Goal: Transaction & Acquisition: Purchase product/service

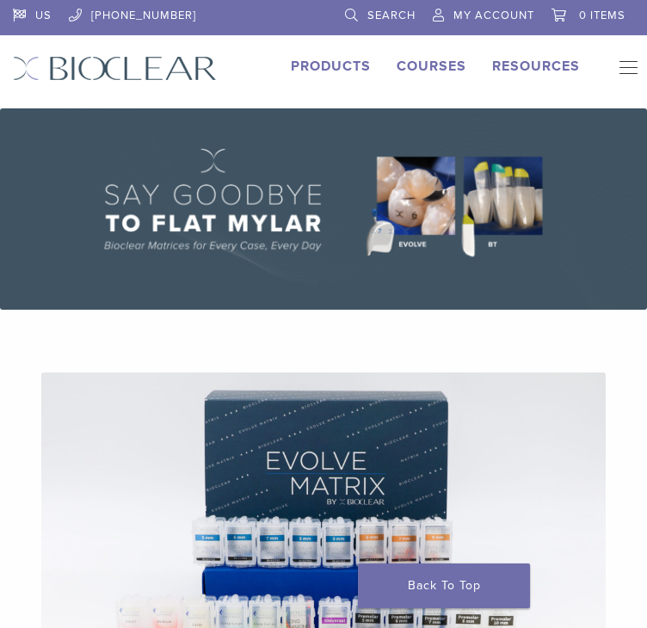
click at [500, 18] on span "My Account" at bounding box center [493, 16] width 81 height 14
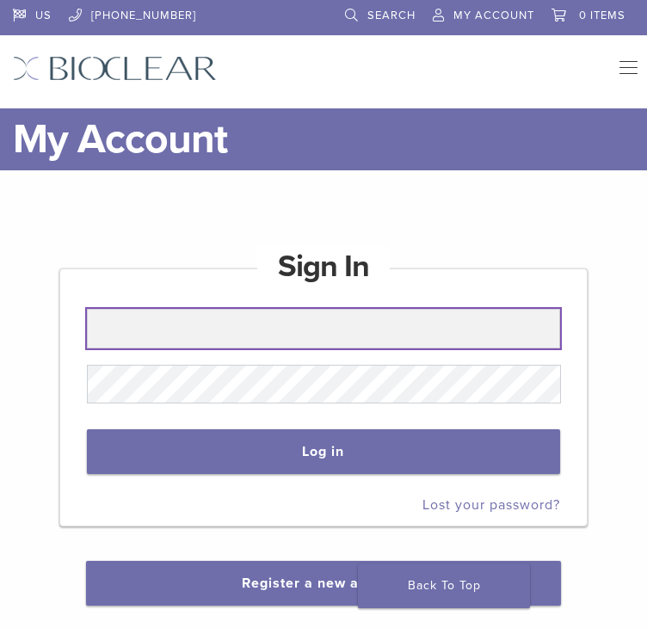
click at [230, 316] on input "text" at bounding box center [324, 329] width 474 height 40
paste input "**********"
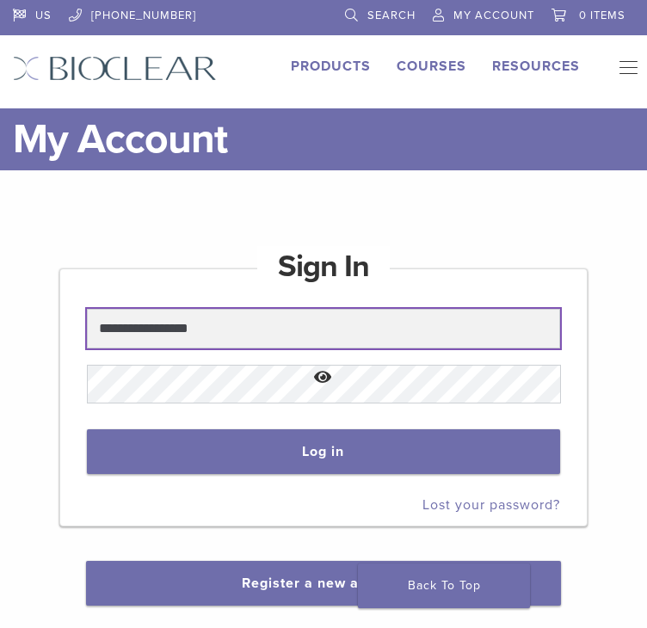
type input "**********"
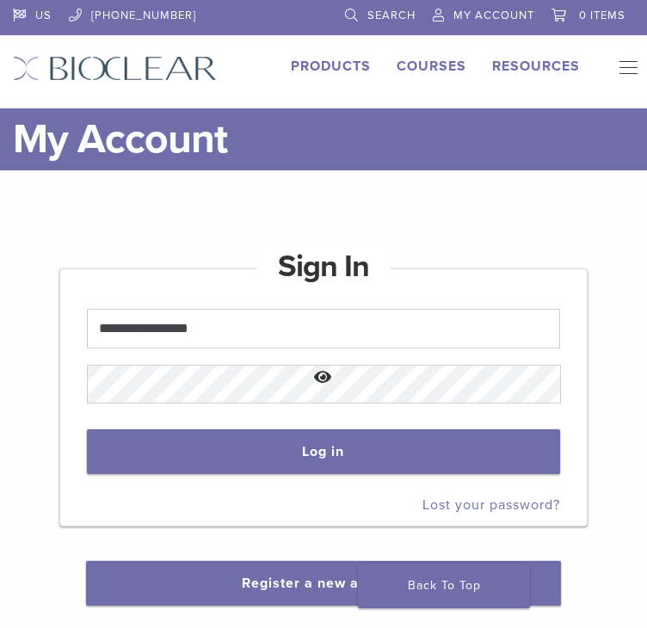
click at [239, 369] on button "Show password" at bounding box center [324, 378] width 474 height 44
click at [219, 448] on button "Log in" at bounding box center [324, 451] width 474 height 45
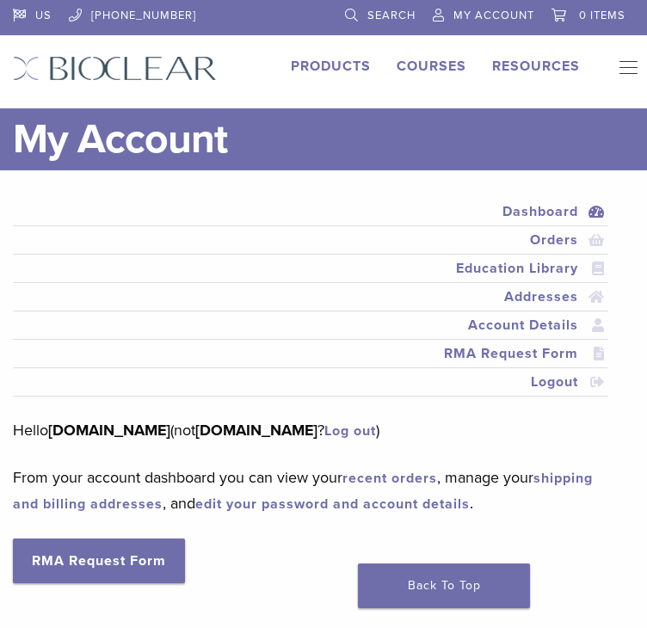
click at [349, 16] on link "Search" at bounding box center [380, 13] width 70 height 26
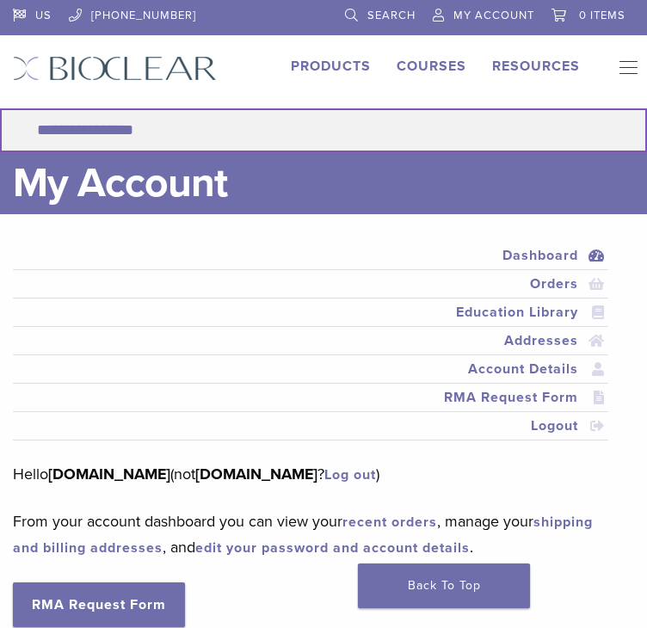
click at [199, 125] on input "Search for:" at bounding box center [323, 130] width 647 height 44
paste input "******"
type input "******"
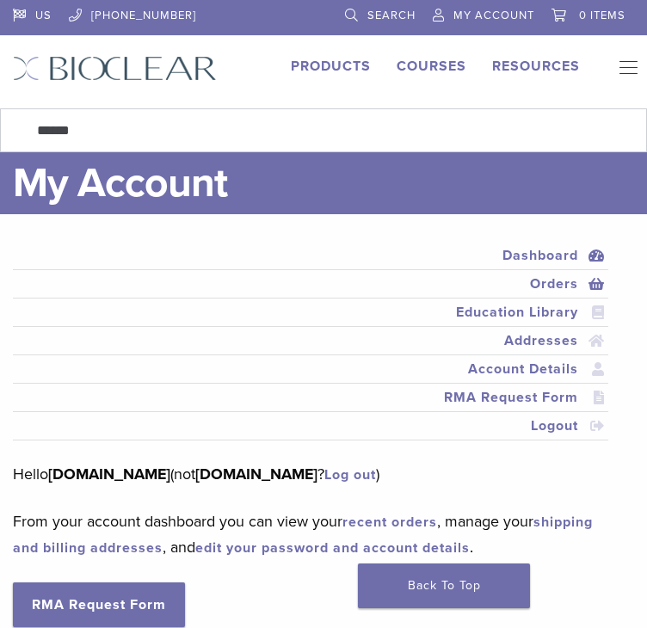
click at [549, 282] on link "Orders" at bounding box center [310, 283] width 588 height 21
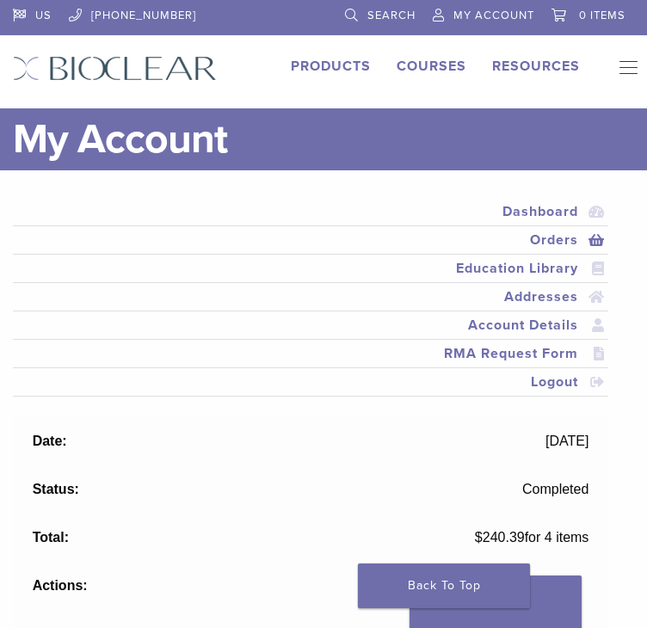
click at [351, 16] on link "Search" at bounding box center [380, 13] width 70 height 26
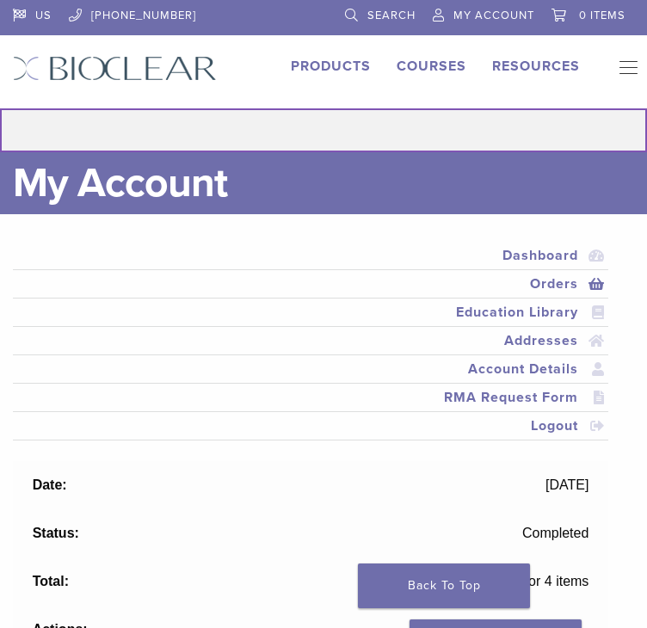
click at [230, 120] on input "Search for:" at bounding box center [323, 130] width 647 height 44
paste input "******"
type input "******"
click at [0, 107] on button "Search" at bounding box center [-1, 107] width 1 height 1
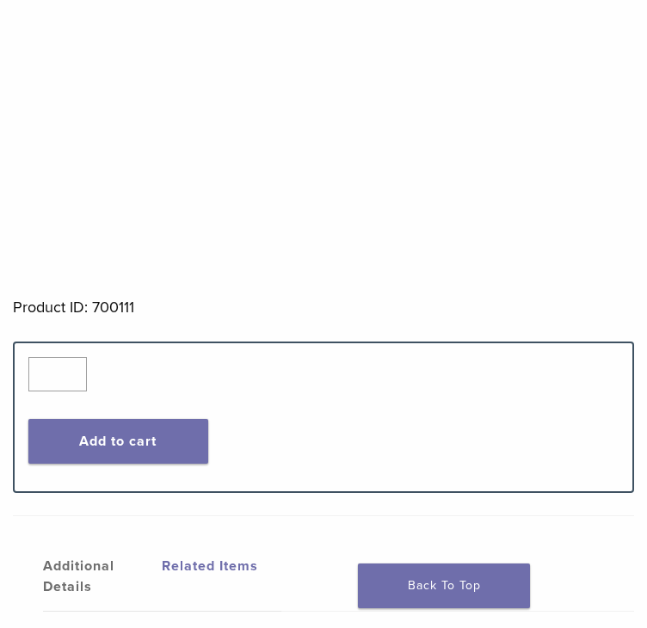
scroll to position [688, 0]
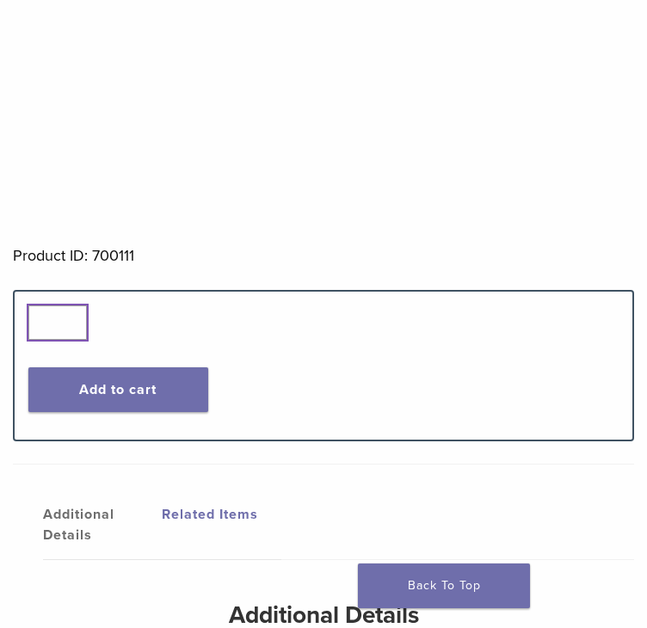
type input "*"
click at [70, 315] on input "*" at bounding box center [57, 322] width 58 height 34
click at [106, 393] on button "Add to cart" at bounding box center [118, 389] width 180 height 45
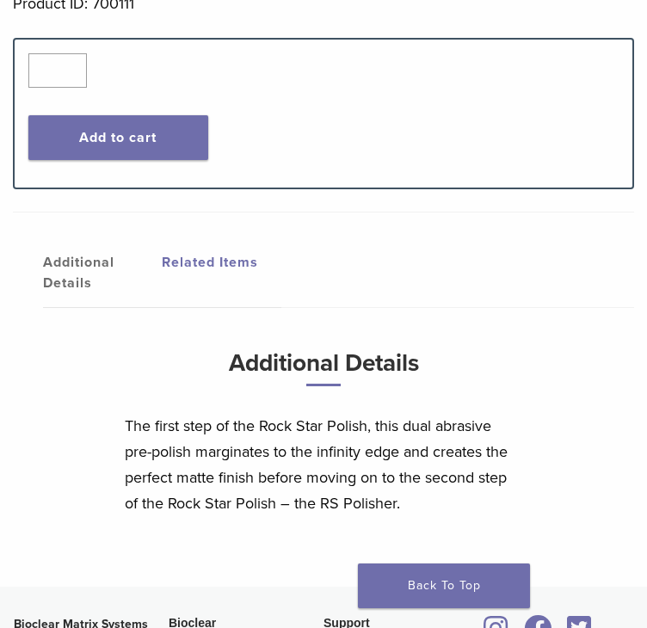
scroll to position [0, 0]
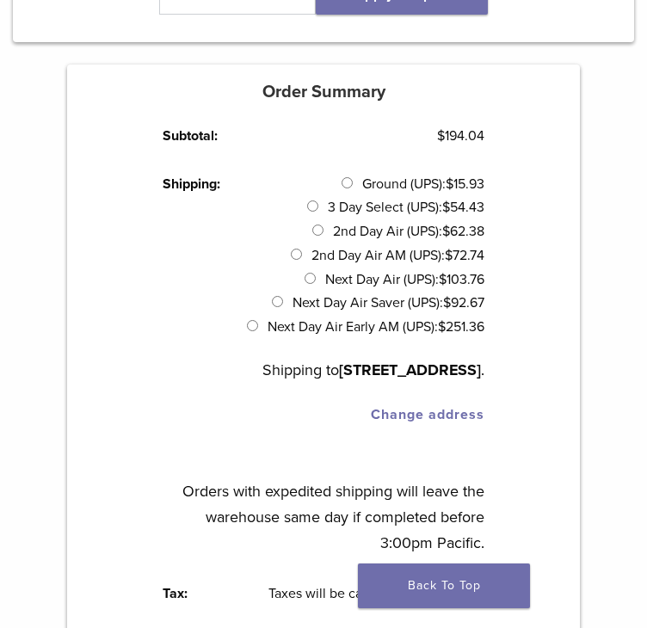
scroll to position [860, 0]
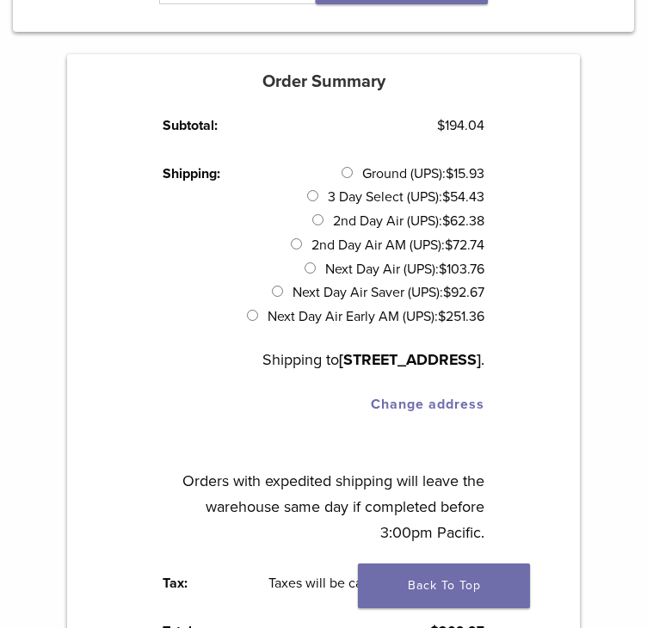
click at [463, 168] on bdi "$ 15.93" at bounding box center [464, 173] width 39 height 17
copy bdi "15.93"
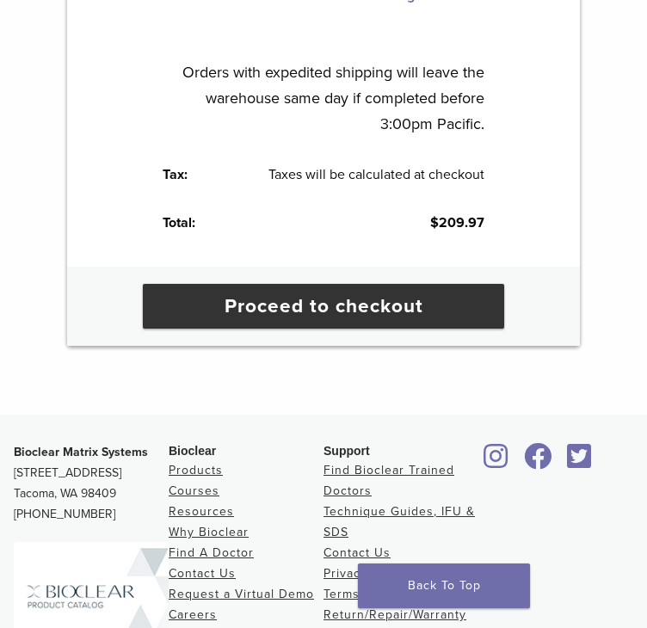
scroll to position [1290, 0]
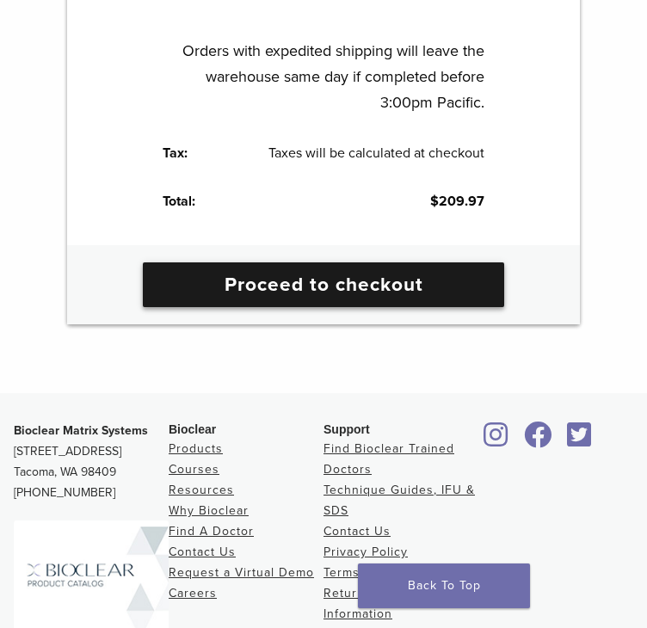
click at [267, 307] on link "Proceed to checkout" at bounding box center [323, 284] width 361 height 45
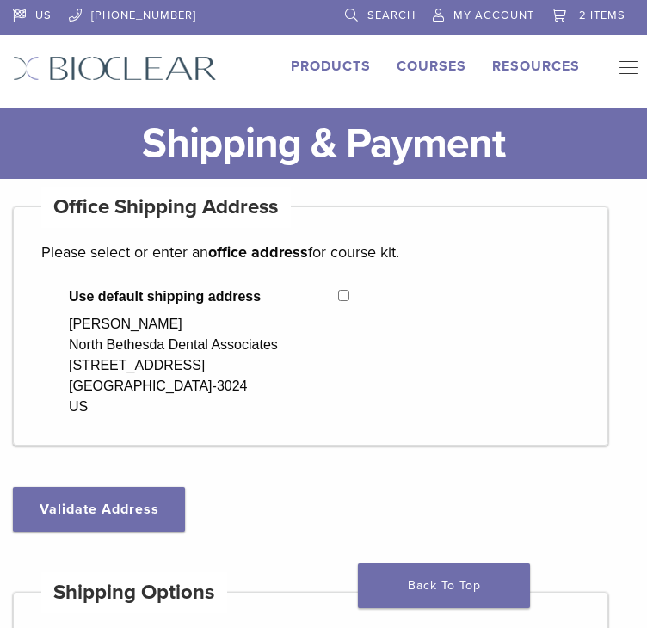
select select "**"
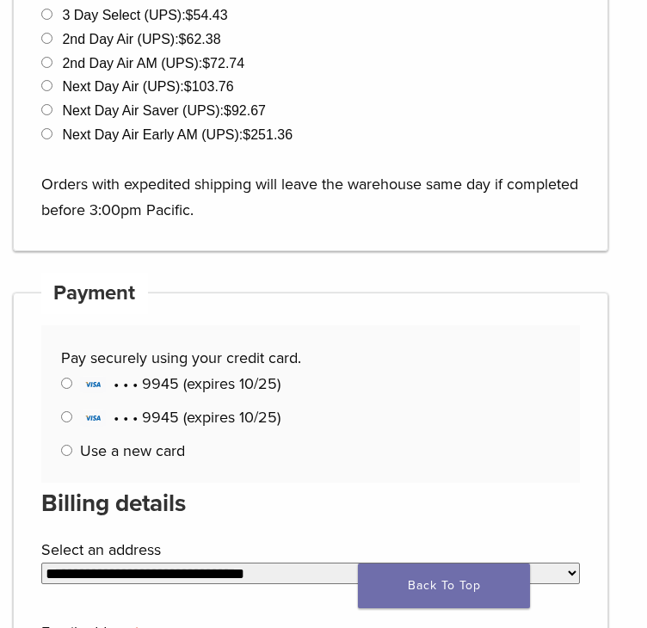
scroll to position [688, 0]
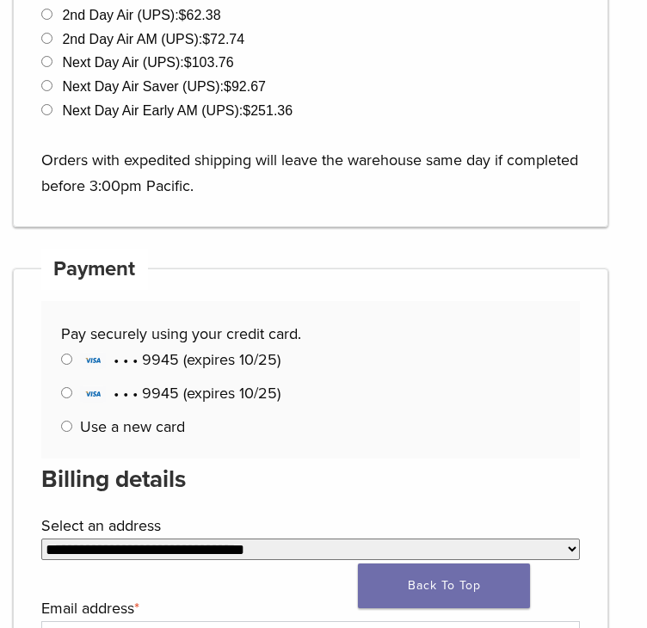
click at [159, 355] on span "• • • 9945 (expires 10/25)" at bounding box center [180, 359] width 200 height 19
copy span "9945"
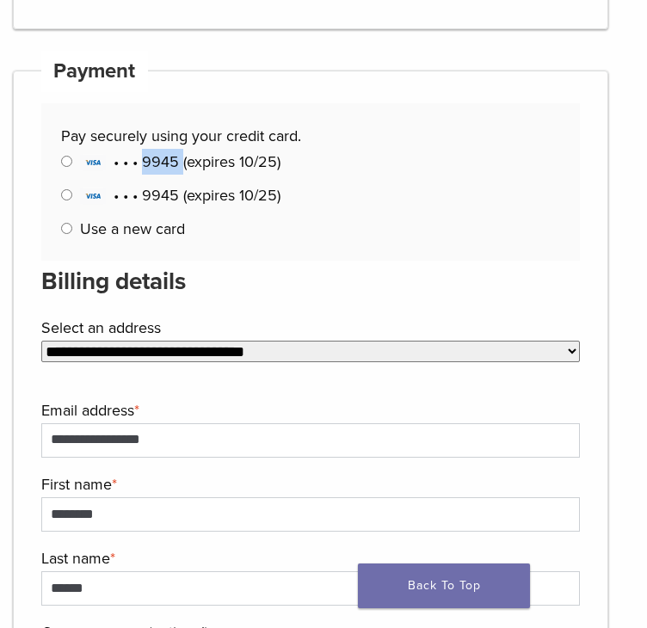
scroll to position [946, 0]
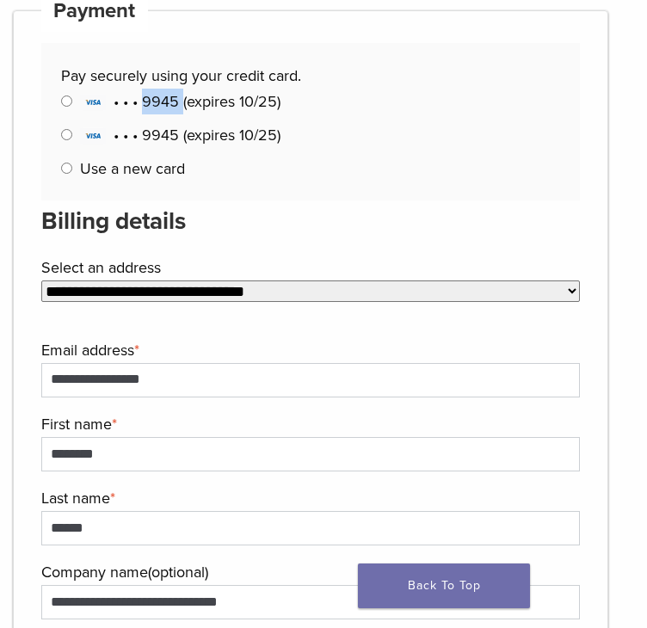
click at [205, 293] on select "**********" at bounding box center [310, 290] width 538 height 21
click at [198, 345] on label "Email address *" at bounding box center [308, 350] width 534 height 26
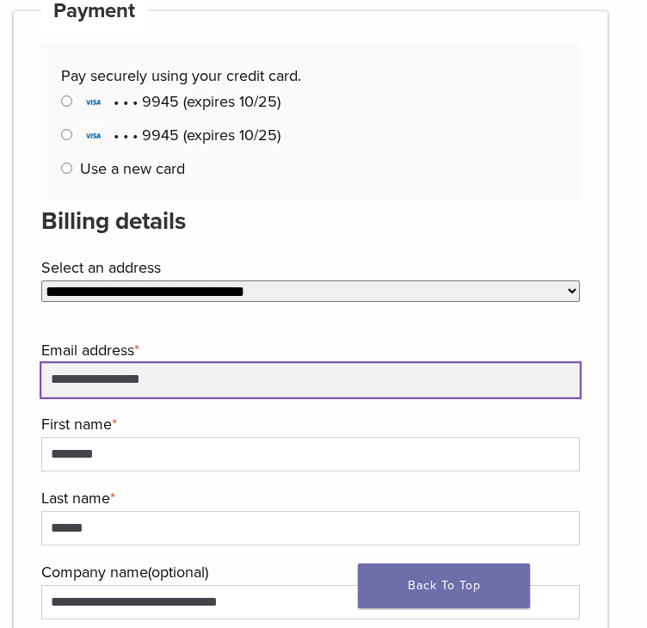
click at [198, 363] on input "**********" at bounding box center [310, 380] width 538 height 34
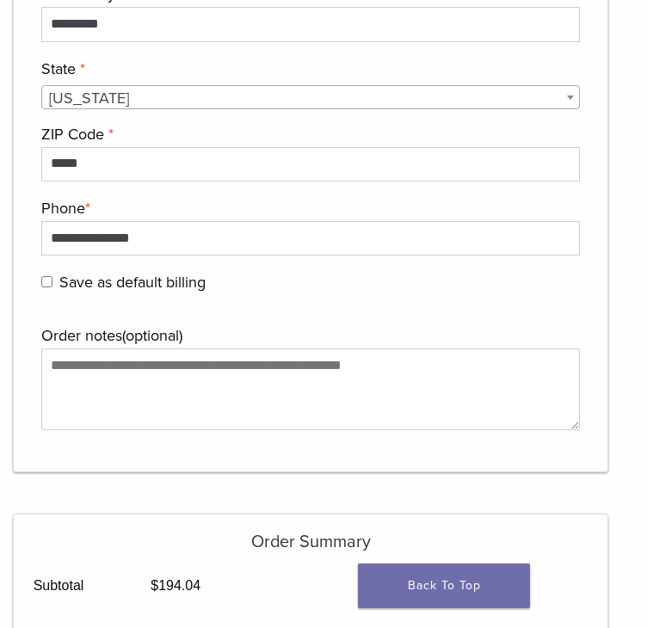
scroll to position [1891, 0]
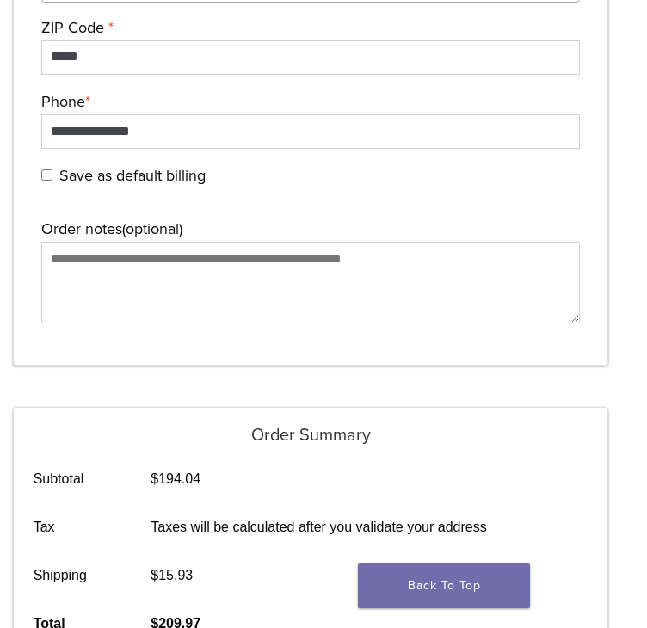
drag, startPoint x: 9, startPoint y: 267, endPoint x: 3, endPoint y: 257, distance: 11.9
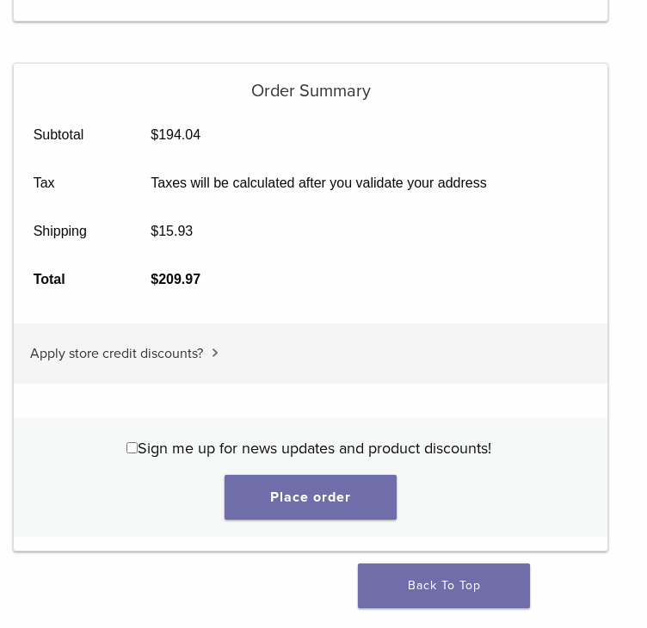
scroll to position [2321, 0]
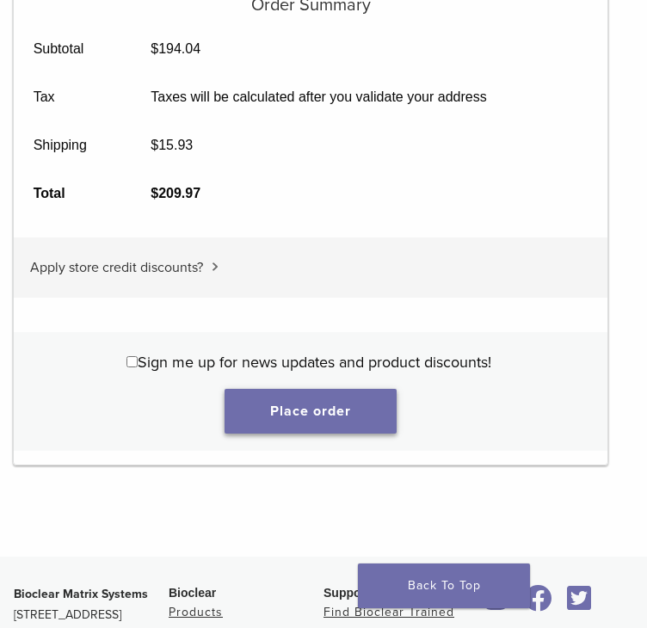
click at [319, 420] on button "Place order" at bounding box center [310, 411] width 172 height 45
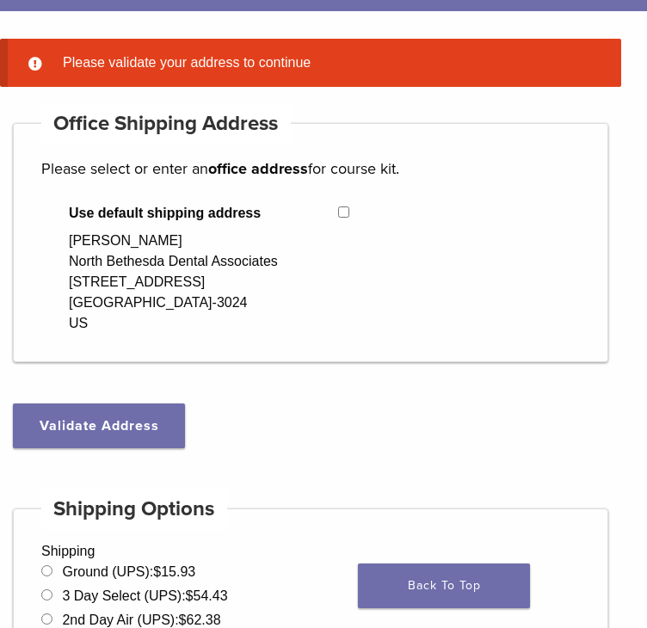
scroll to position [120, 0]
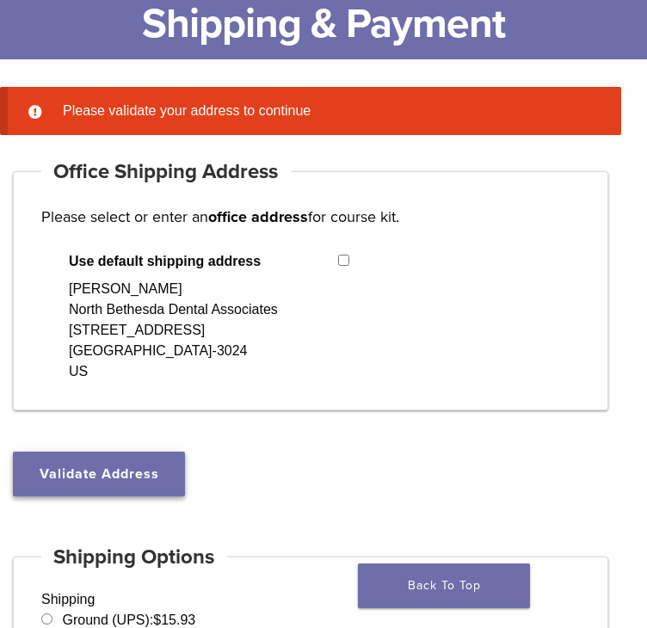
click at [103, 475] on button "Validate Address" at bounding box center [99, 473] width 172 height 45
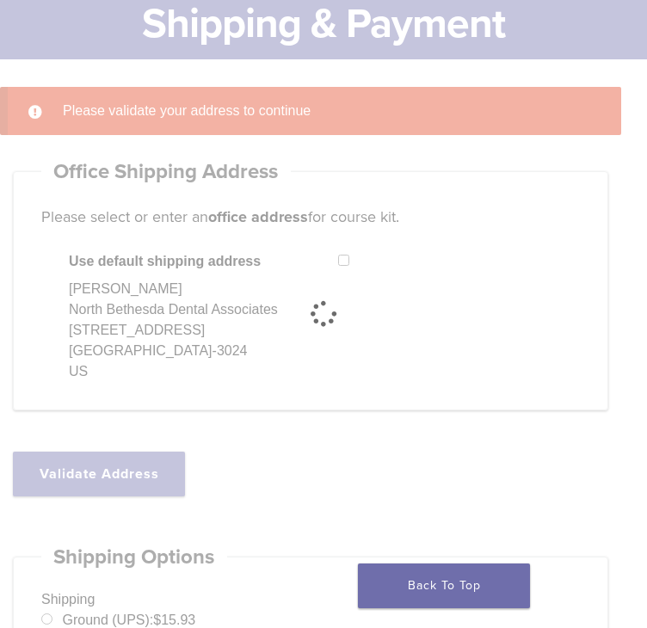
select select "**"
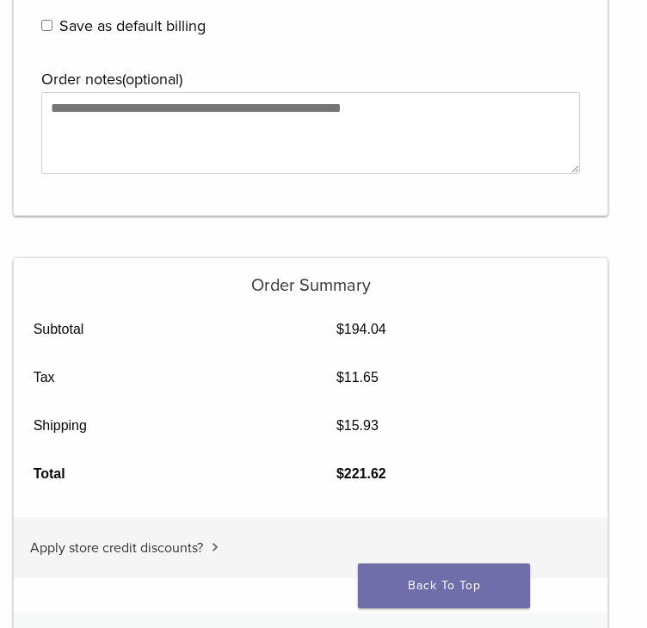
scroll to position [2097, 0]
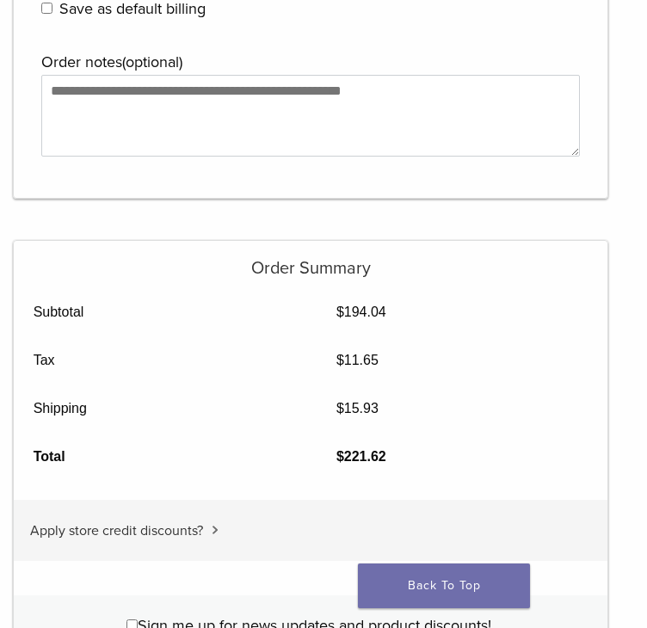
click at [348, 352] on bdi "$ 11.65" at bounding box center [357, 359] width 42 height 15
copy bdi "11.65"
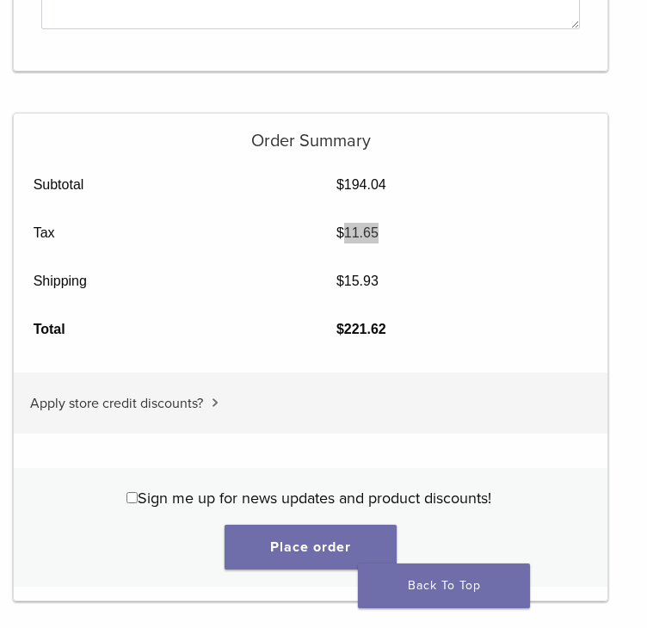
scroll to position [2355, 0]
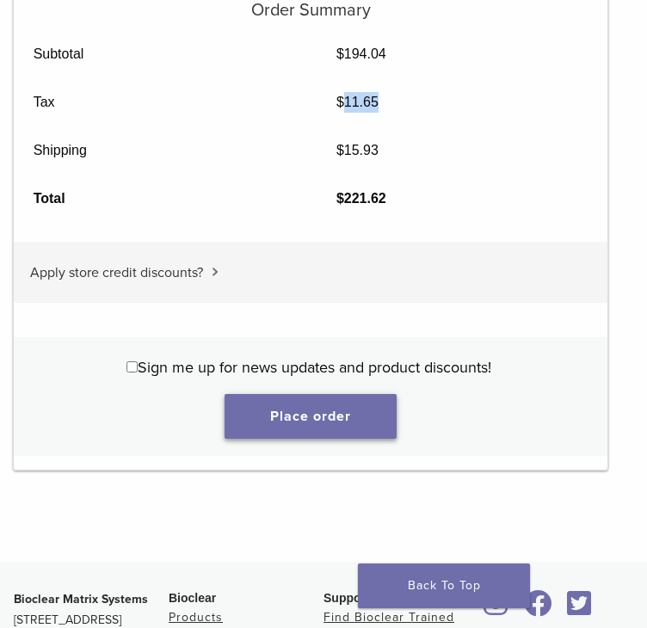
click at [291, 417] on button "Place order" at bounding box center [310, 416] width 172 height 45
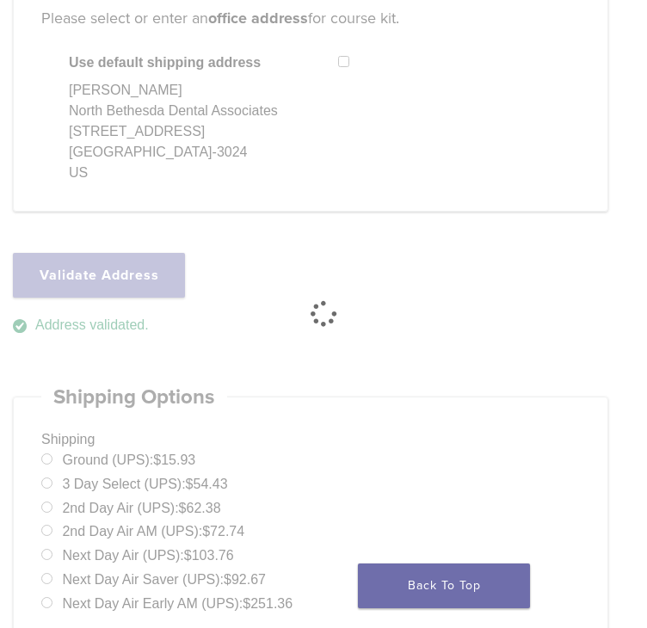
scroll to position [120, 0]
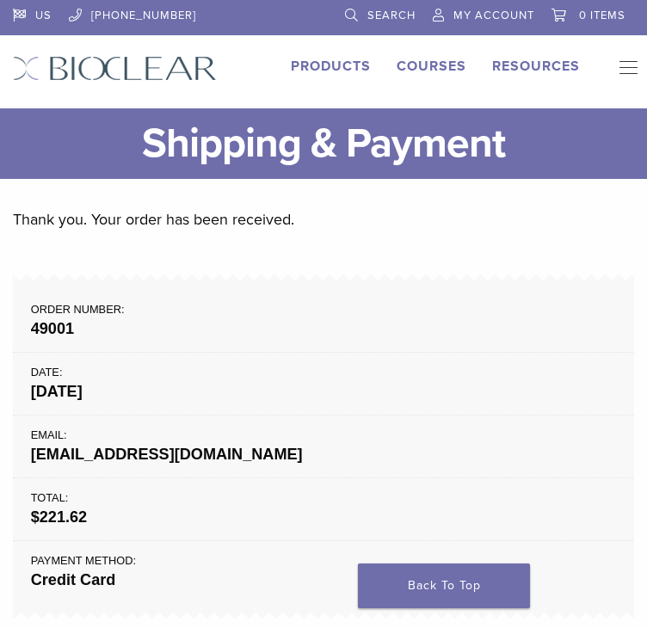
click at [50, 327] on strong "49001" at bounding box center [323, 328] width 585 height 23
copy strong "49001"
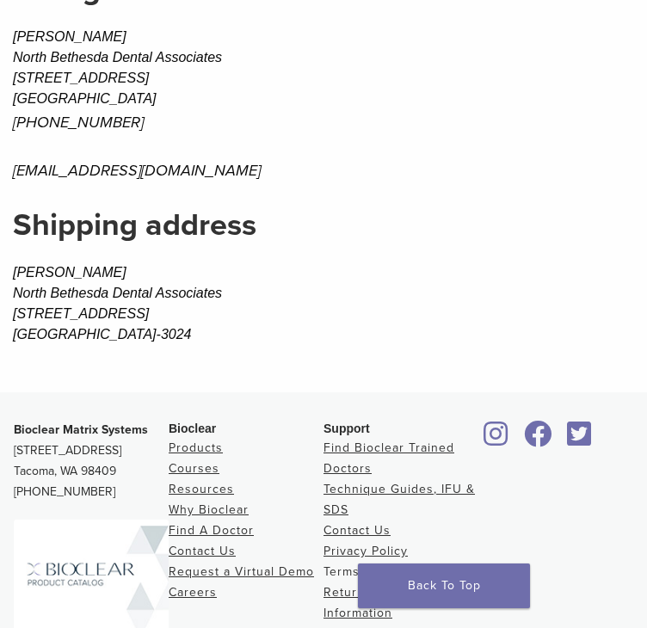
scroll to position [1032, 0]
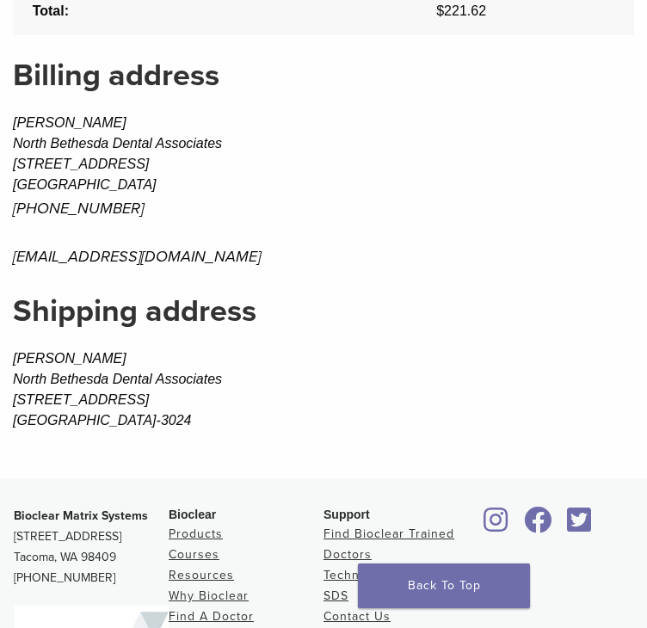
click at [407, 55] on h2 "Billing address" at bounding box center [323, 75] width 621 height 41
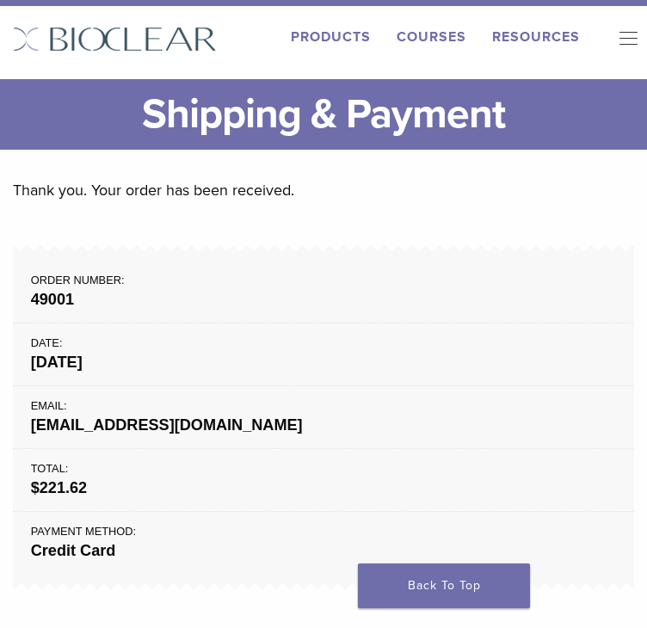
scroll to position [0, 0]
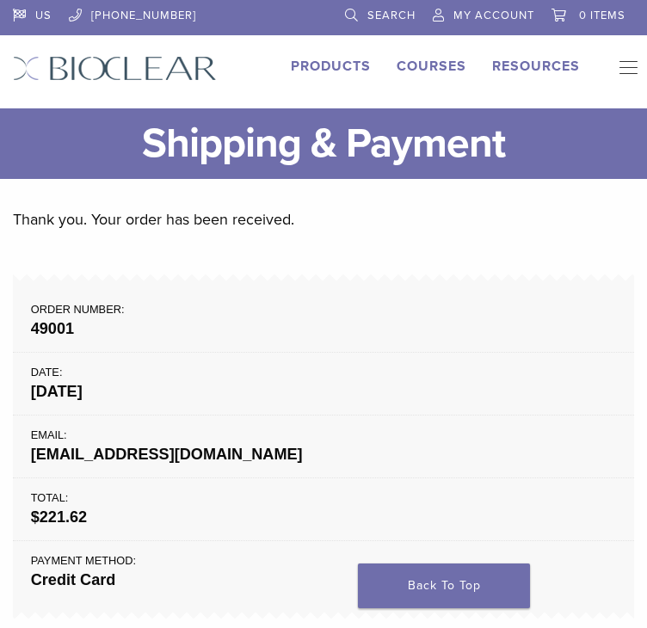
click at [486, 17] on span "My Account" at bounding box center [493, 16] width 81 height 14
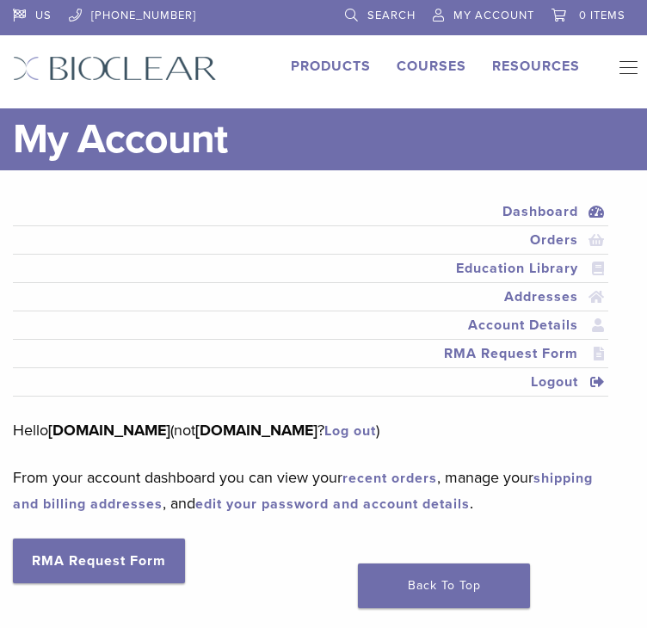
click at [547, 380] on link "Logout" at bounding box center [310, 381] width 588 height 21
